Goal: Task Accomplishment & Management: Manage account settings

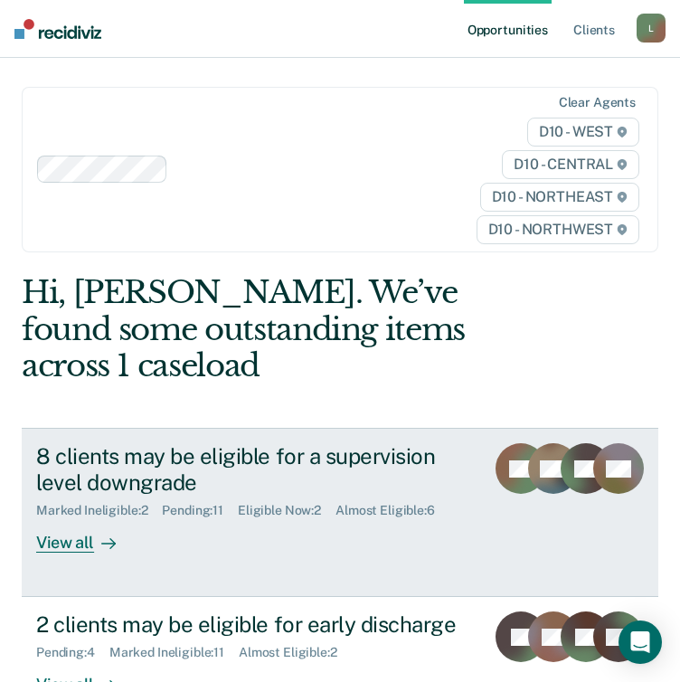
click at [330, 443] on div "8 clients may be eligible for a supervision level downgrade" at bounding box center [253, 469] width 434 height 52
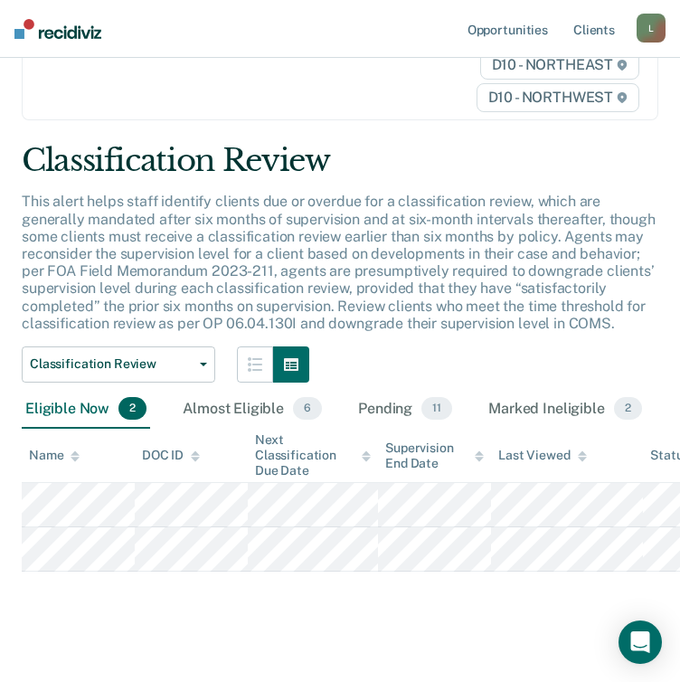
scroll to position [192, 0]
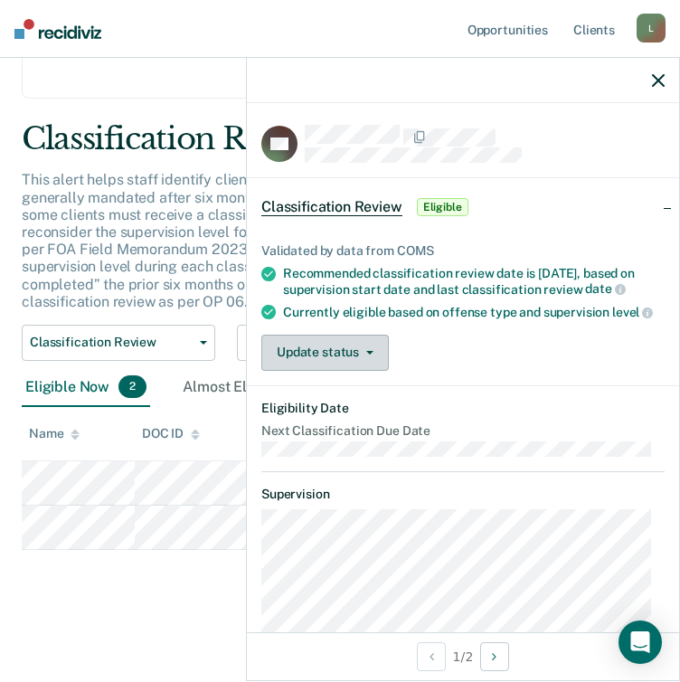
click at [369, 371] on button "Update status" at bounding box center [324, 353] width 127 height 36
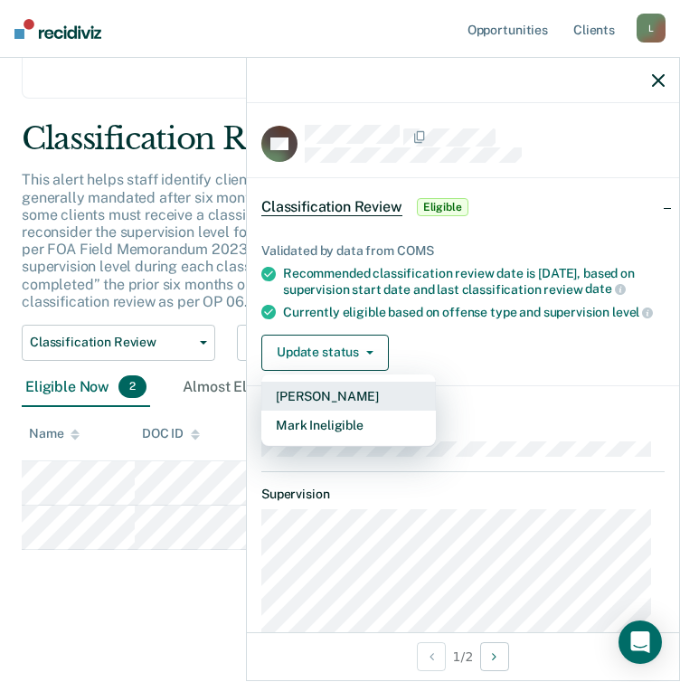
click at [340, 410] on button "[PERSON_NAME]" at bounding box center [348, 396] width 174 height 29
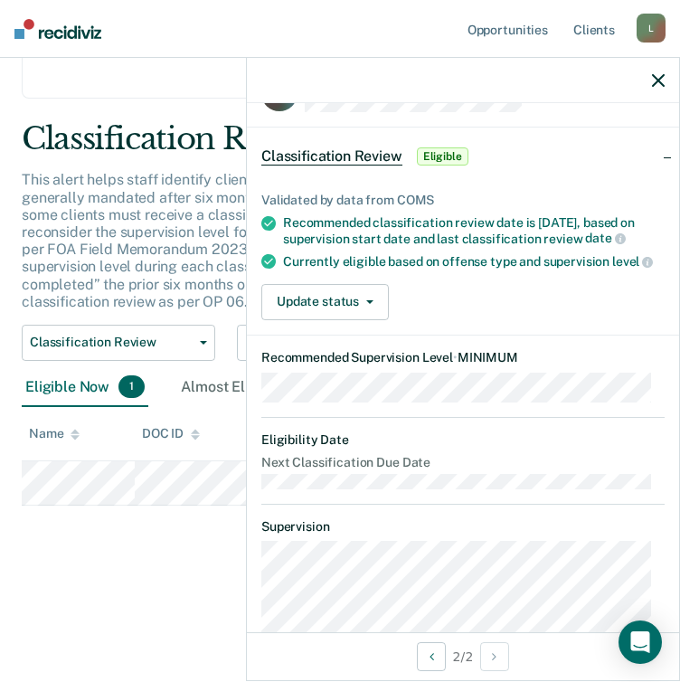
scroll to position [52, 0]
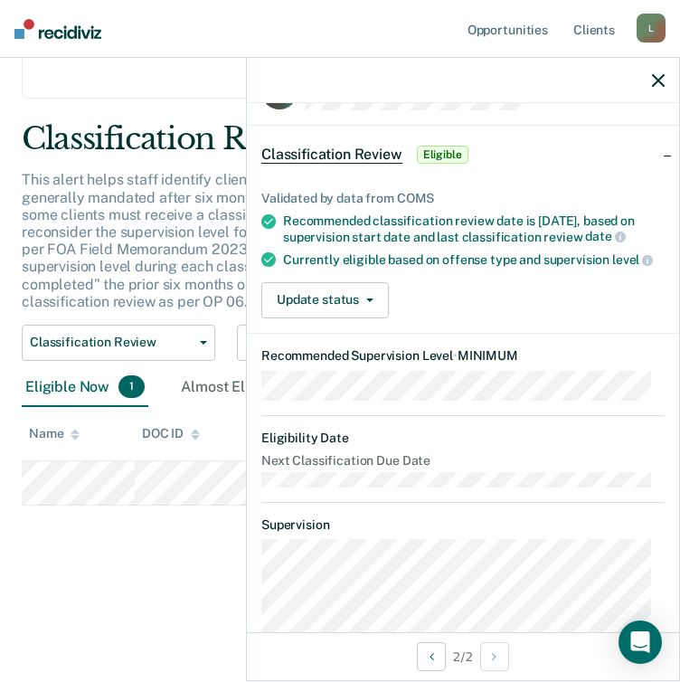
click at [164, 611] on div "Classification Review This alert helps staff identify clients due or overdue fo…" at bounding box center [340, 403] width 636 height 567
click at [438, 15] on nav "Opportunities Client s [EMAIL_ADDRESS][US_STATE][DOMAIN_NAME] L Profile How it …" at bounding box center [340, 29] width 680 height 58
click at [648, 80] on div at bounding box center [463, 80] width 432 height 45
click at [654, 79] on icon "button" at bounding box center [658, 80] width 13 height 13
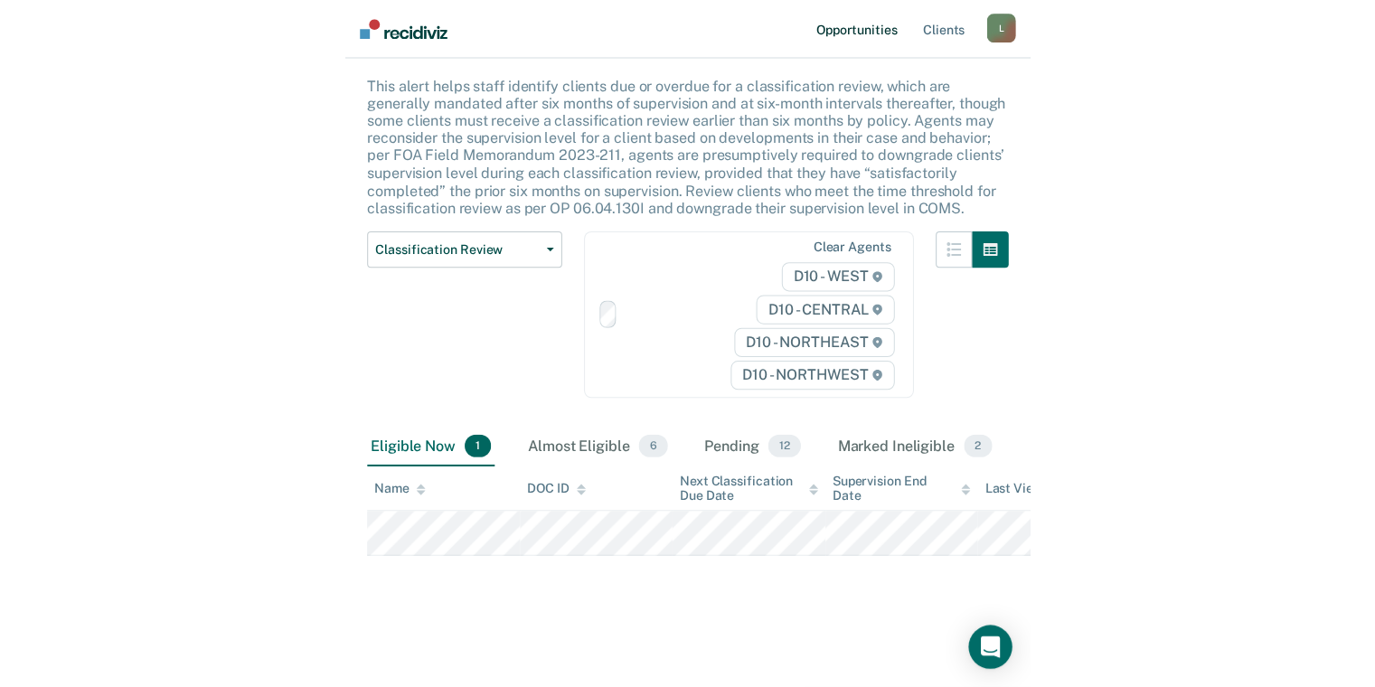
scroll to position [0, 0]
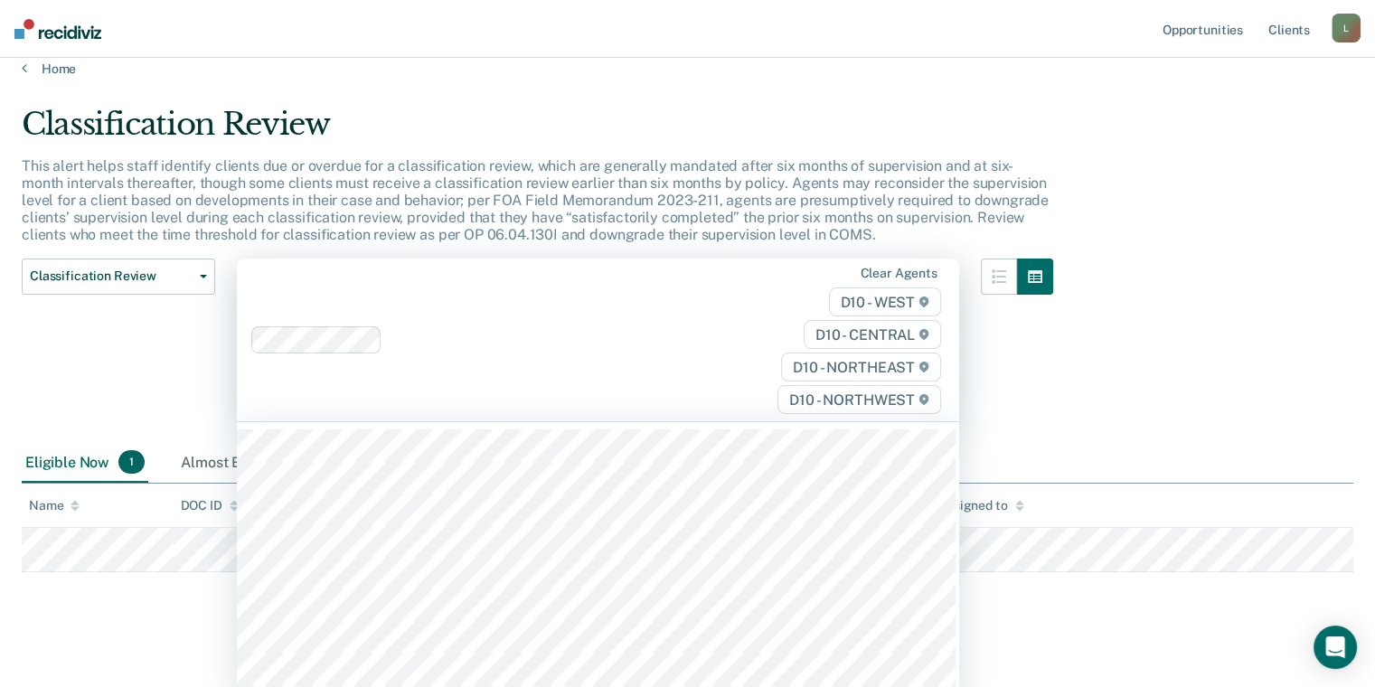
click at [546, 299] on div "Clear agents D10 - WEST D10 - CENTRAL D10 - NORTHEAST D10 - NORTHWEST" at bounding box center [598, 341] width 722 height 164
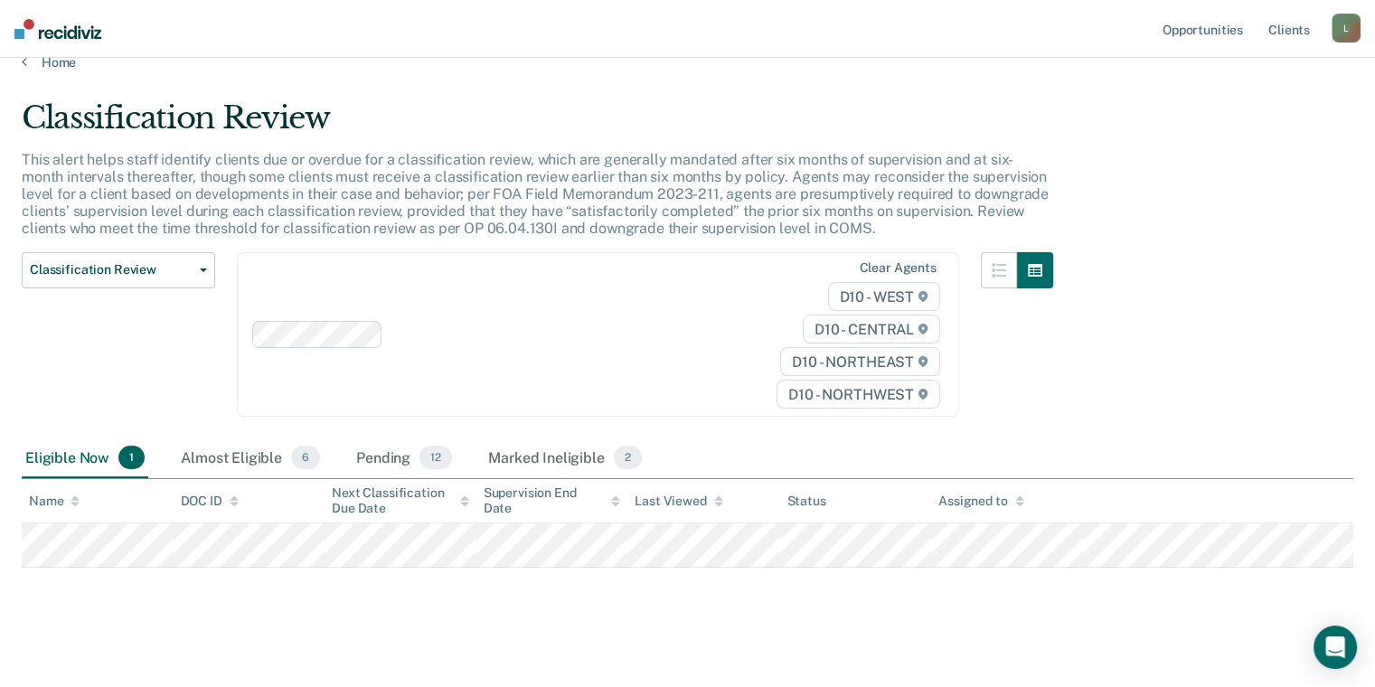
click at [693, 285] on div "Classification Review This alert helps staff identify clients due or overdue fo…" at bounding box center [688, 330] width 1332 height 463
click at [58, 59] on link "Home" at bounding box center [688, 62] width 1332 height 16
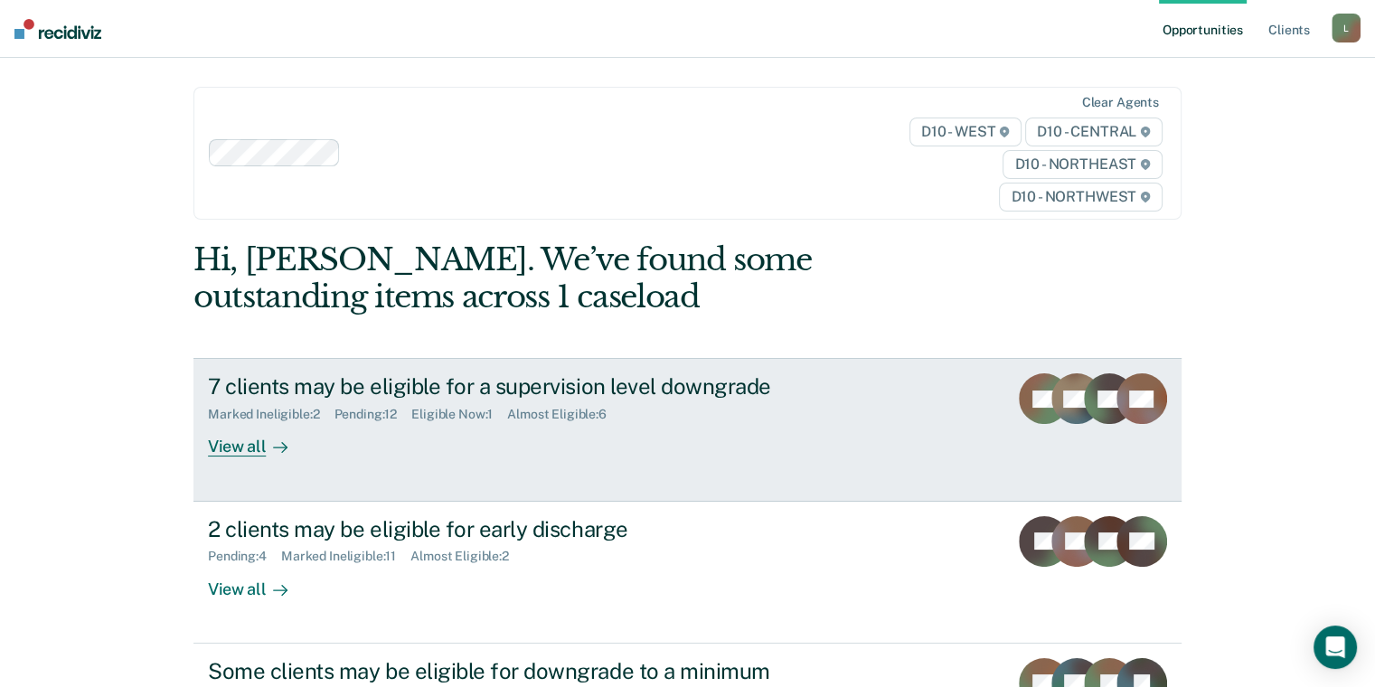
click at [252, 391] on div "7 clients may be eligible for a supervision level downgrade" at bounding box center [525, 386] width 635 height 26
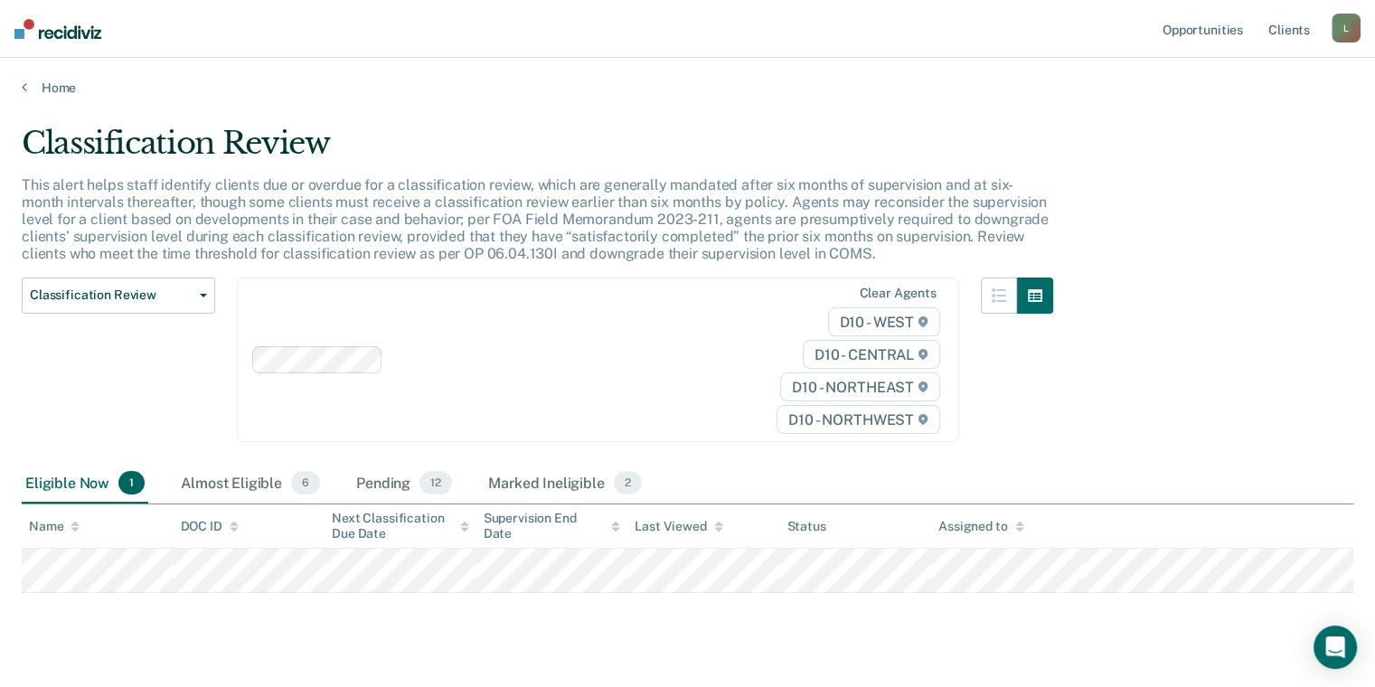
click at [90, 380] on div "Classification Review Classification Review Early Discharge Minimum Telephone R…" at bounding box center [118, 371] width 193 height 187
